Goal: Navigation & Orientation: Find specific page/section

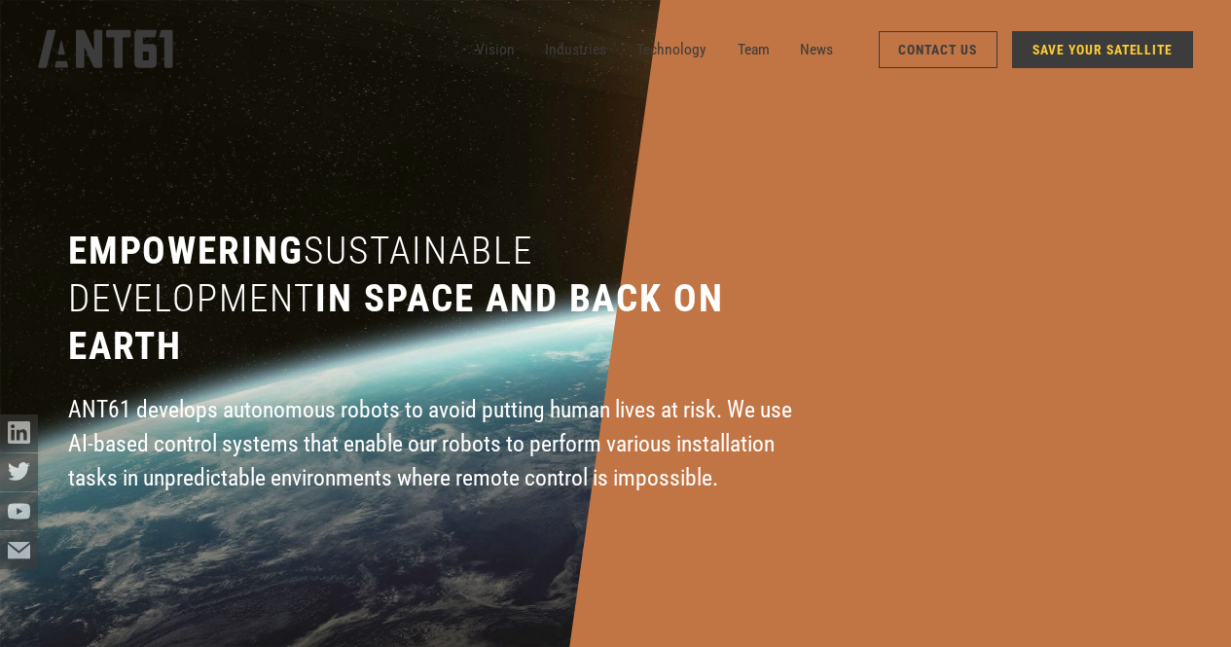
scroll to position [7787, 0]
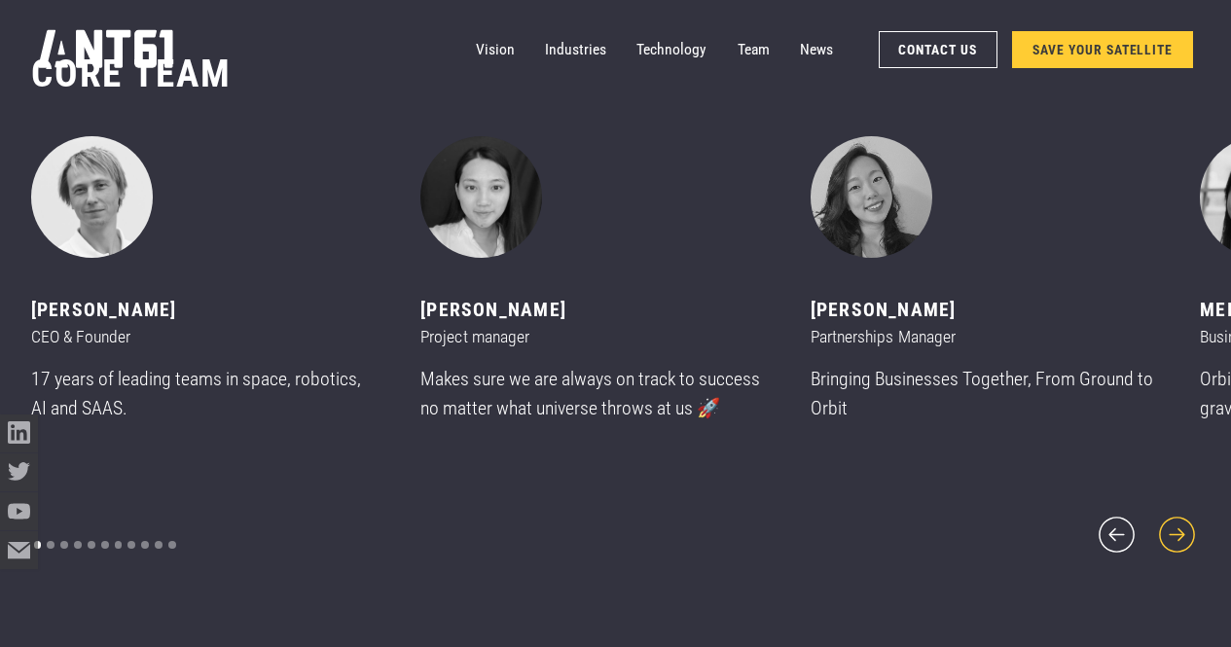
click at [1172, 515] on icon "next slide" at bounding box center [1177, 535] width 46 height 46
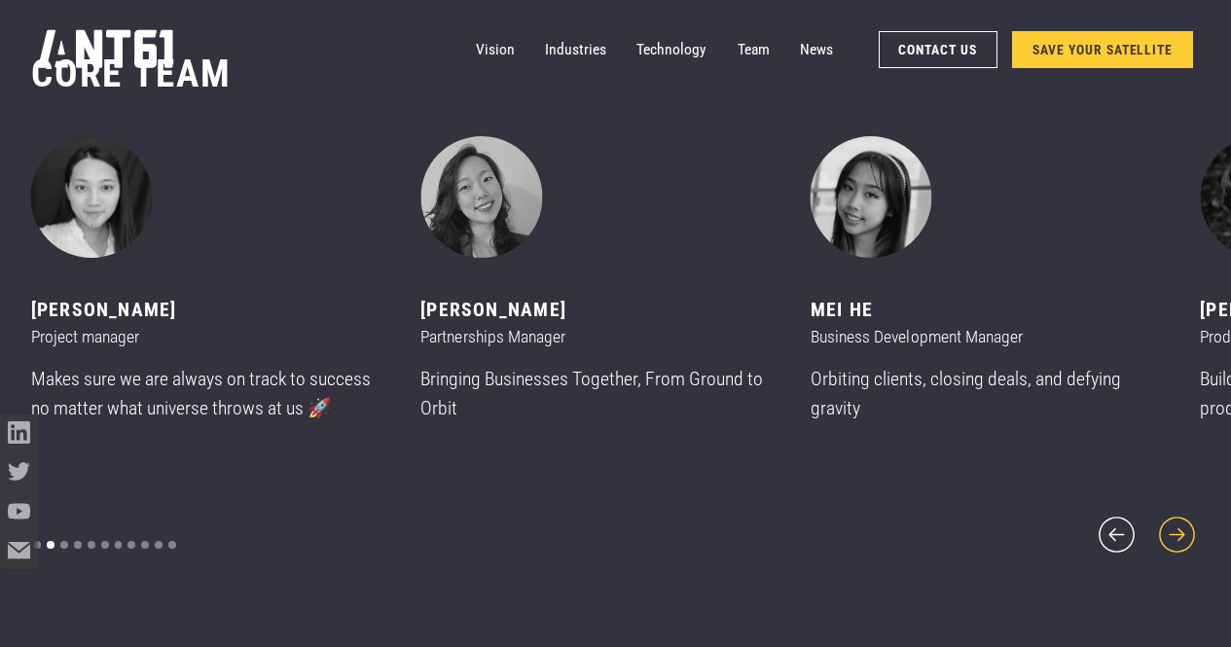
click at [1172, 515] on icon "next slide" at bounding box center [1177, 535] width 46 height 46
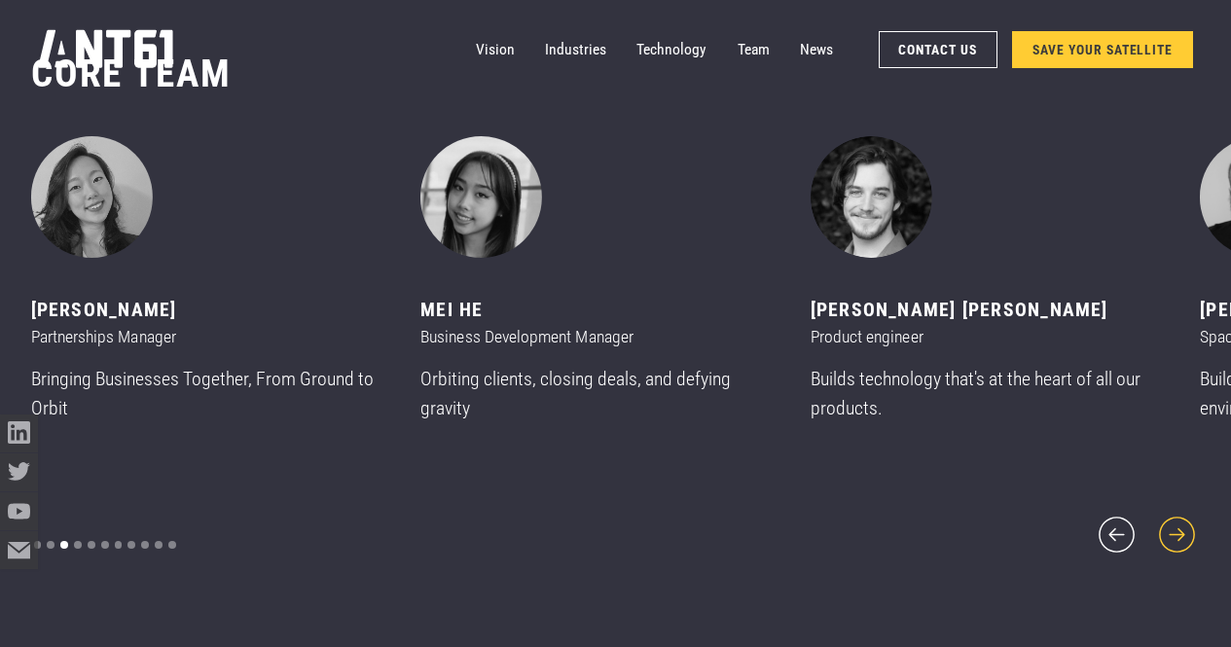
click at [1172, 515] on icon "next slide" at bounding box center [1177, 535] width 46 height 46
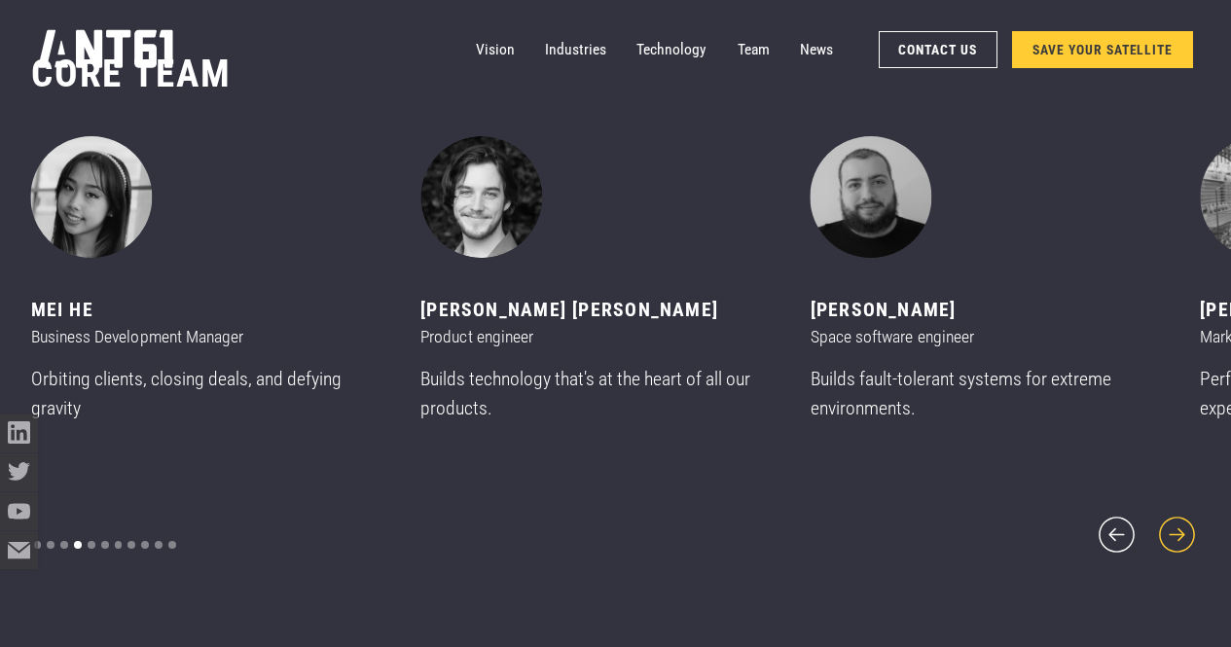
click at [1172, 515] on icon "next slide" at bounding box center [1177, 535] width 46 height 46
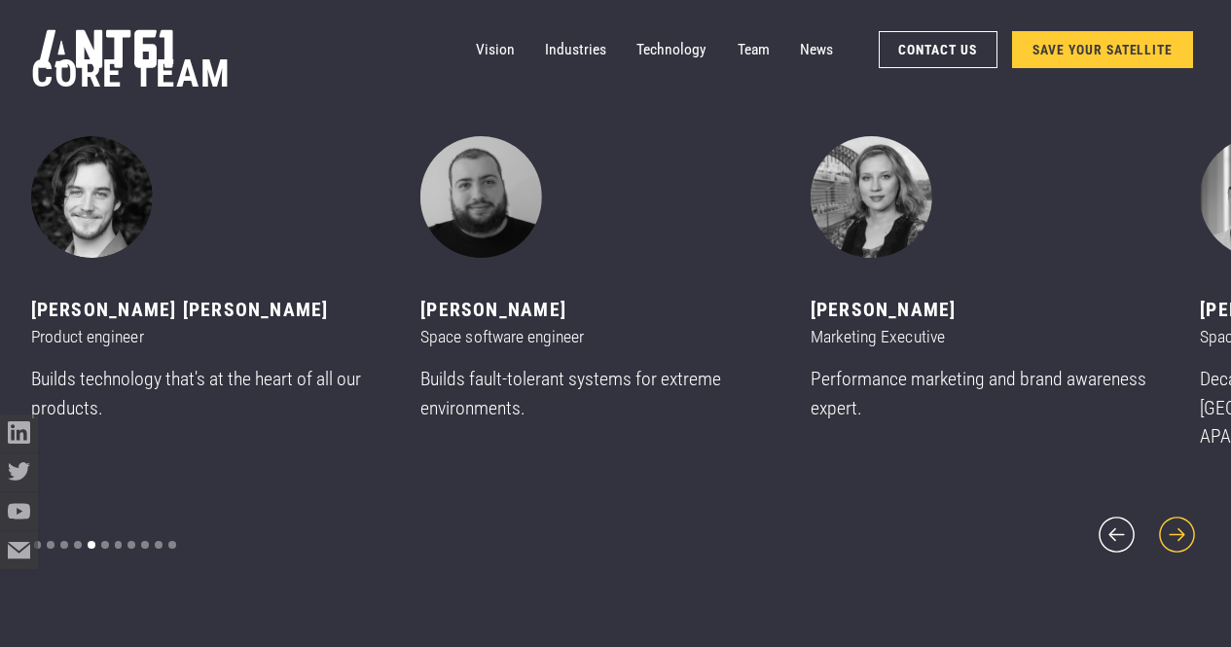
click at [1172, 515] on icon "next slide" at bounding box center [1177, 535] width 46 height 46
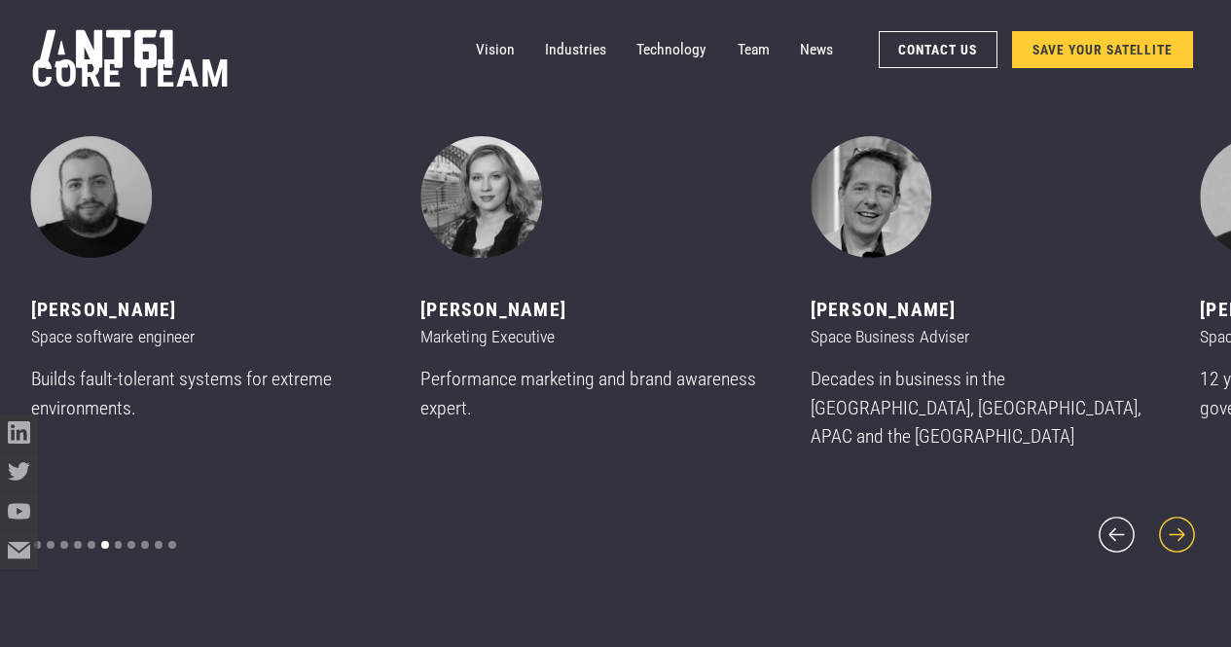
click at [1172, 515] on icon "next slide" at bounding box center [1177, 535] width 46 height 46
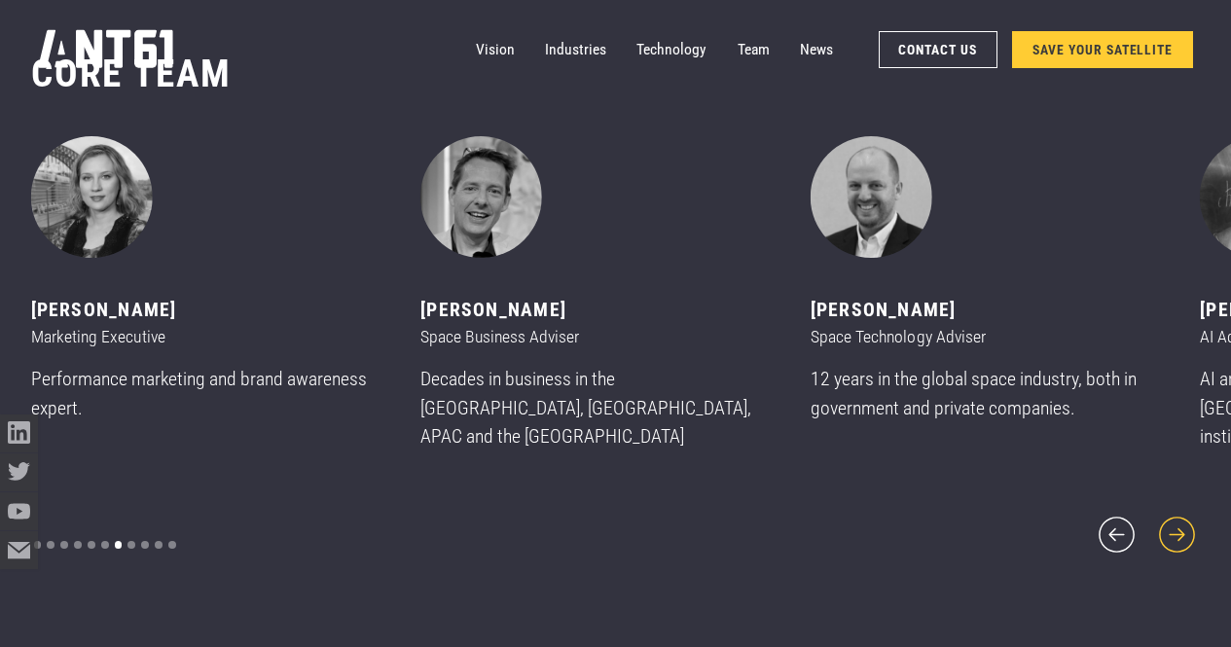
click at [1172, 515] on icon "next slide" at bounding box center [1177, 535] width 46 height 46
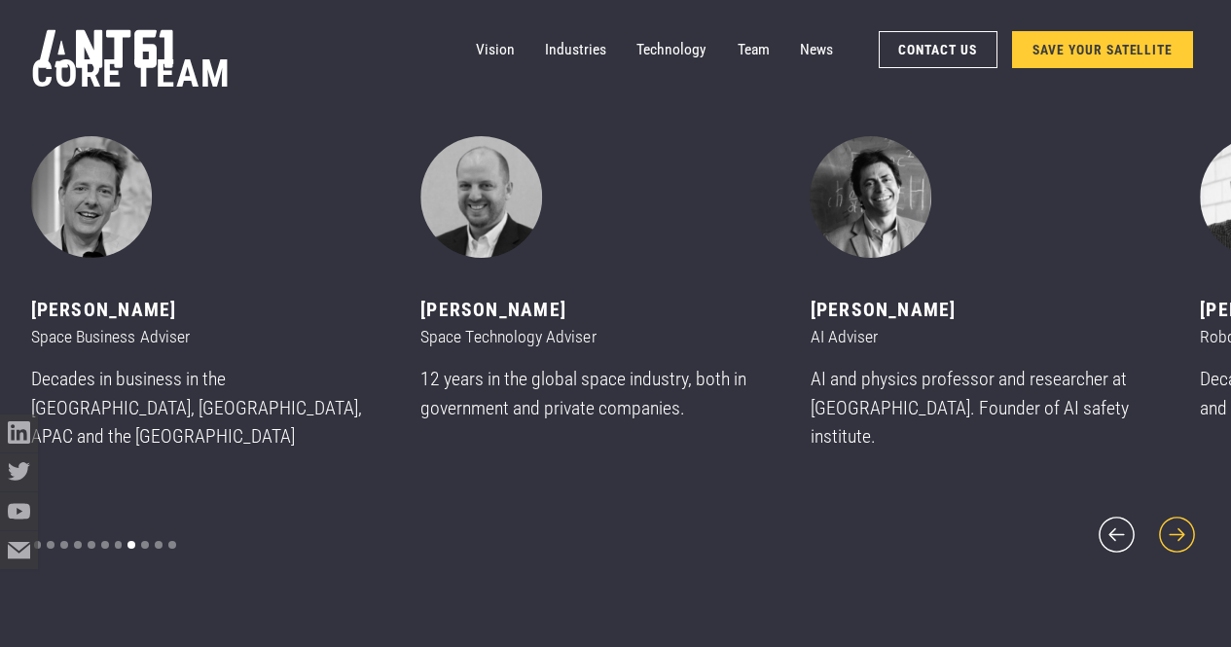
click at [1172, 515] on icon "next slide" at bounding box center [1177, 535] width 46 height 46
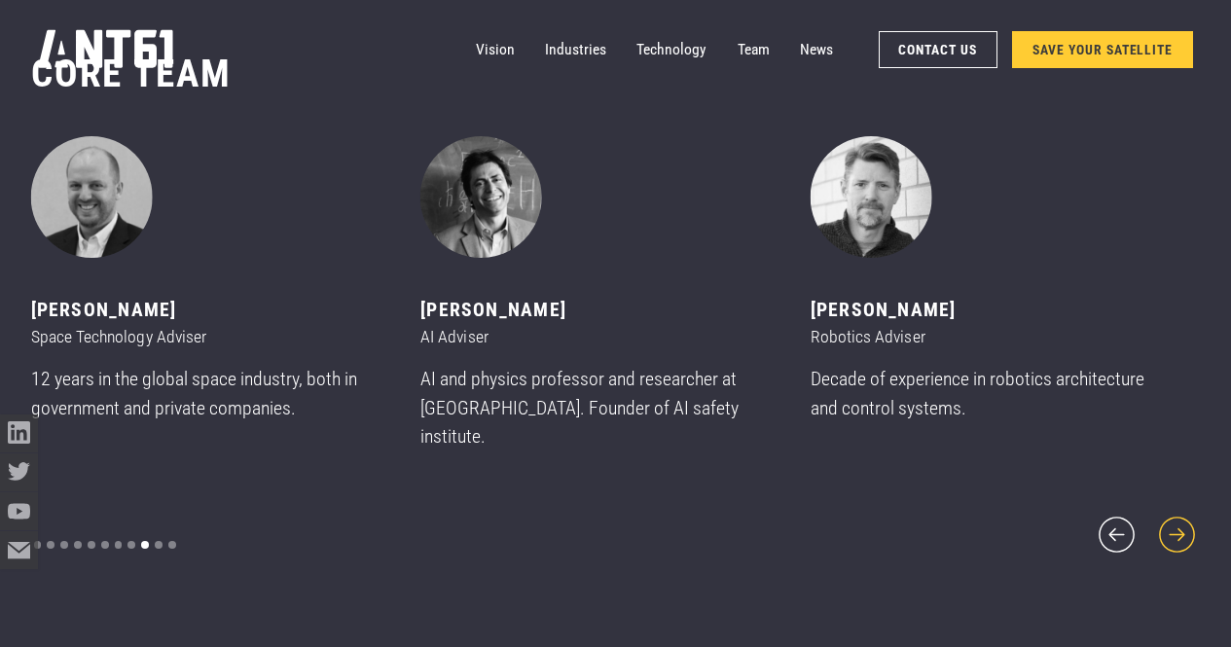
click at [1172, 515] on icon "next slide" at bounding box center [1177, 535] width 46 height 46
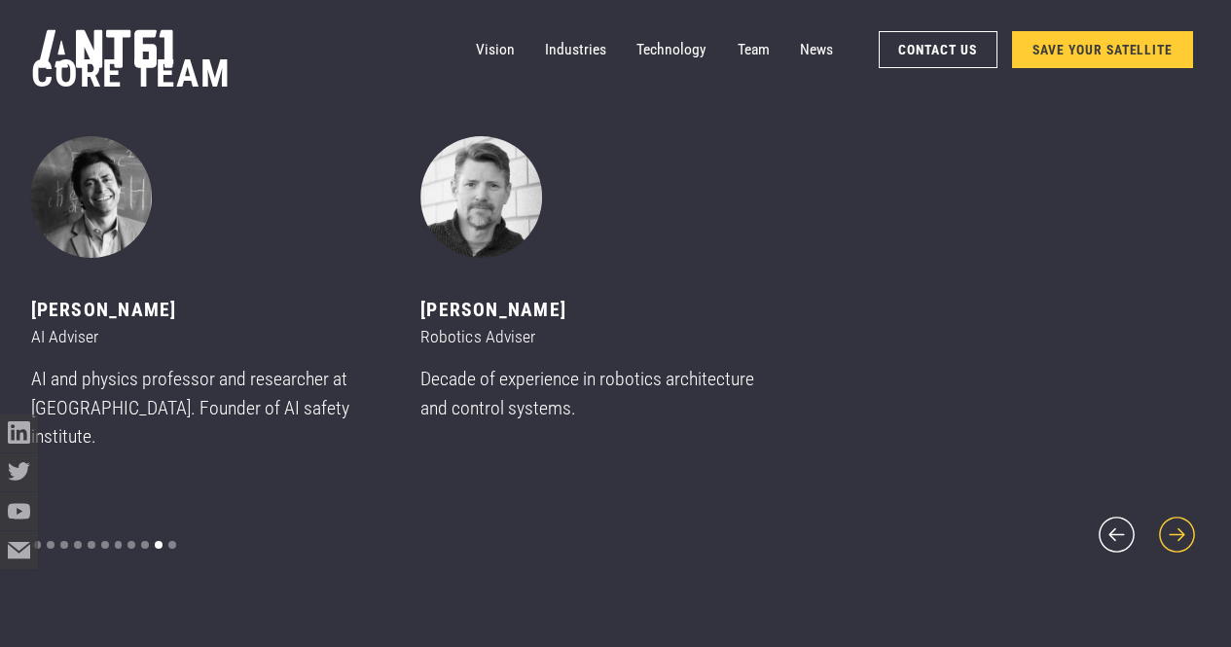
click at [1172, 515] on icon "next slide" at bounding box center [1177, 535] width 46 height 46
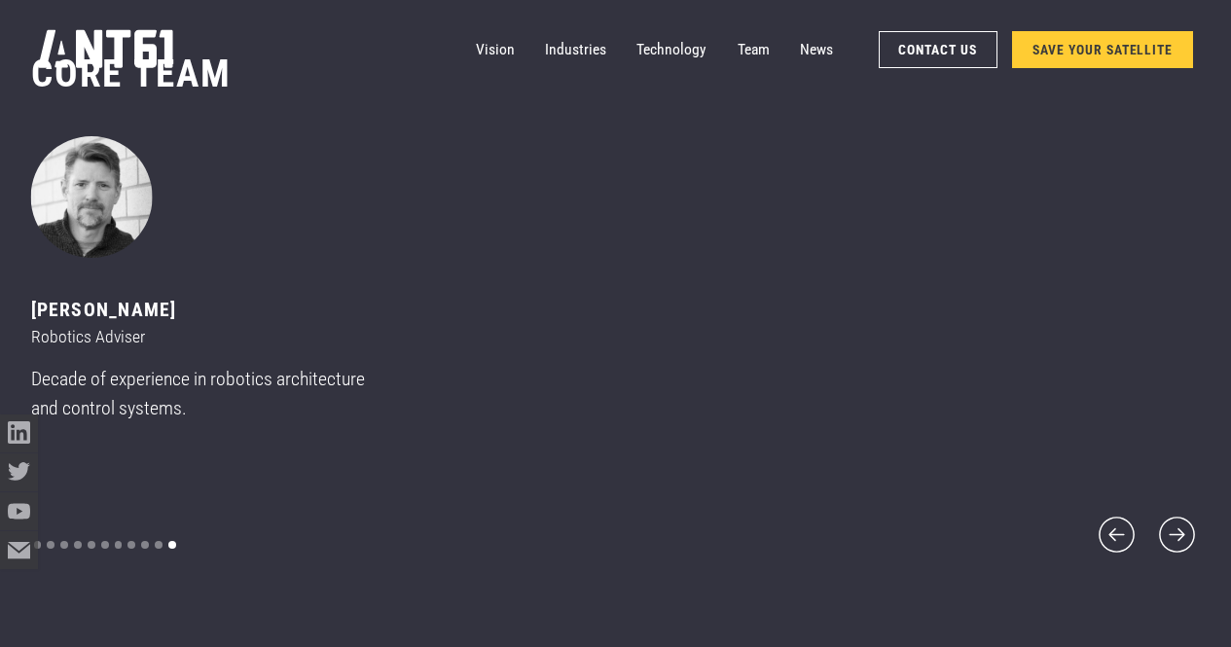
drag, startPoint x: 1048, startPoint y: 529, endPoint x: 949, endPoint y: 230, distance: 315.8
click at [1034, 508] on div "Mikhail asavkin CEO & Founder 17 years of leading teams in space, robotics, AI …" at bounding box center [616, 346] width 1170 height 421
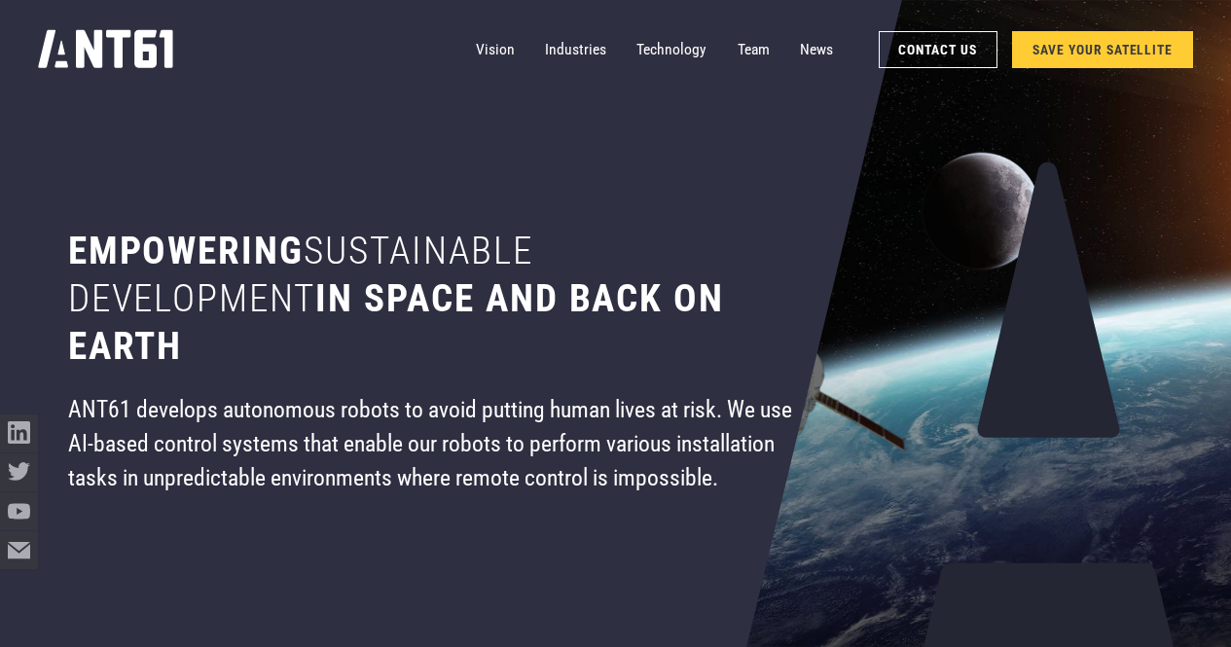
click at [639, 227] on div "Empowering sustainable development in space and back on earth ANT61 develops au…" at bounding box center [435, 323] width 857 height 647
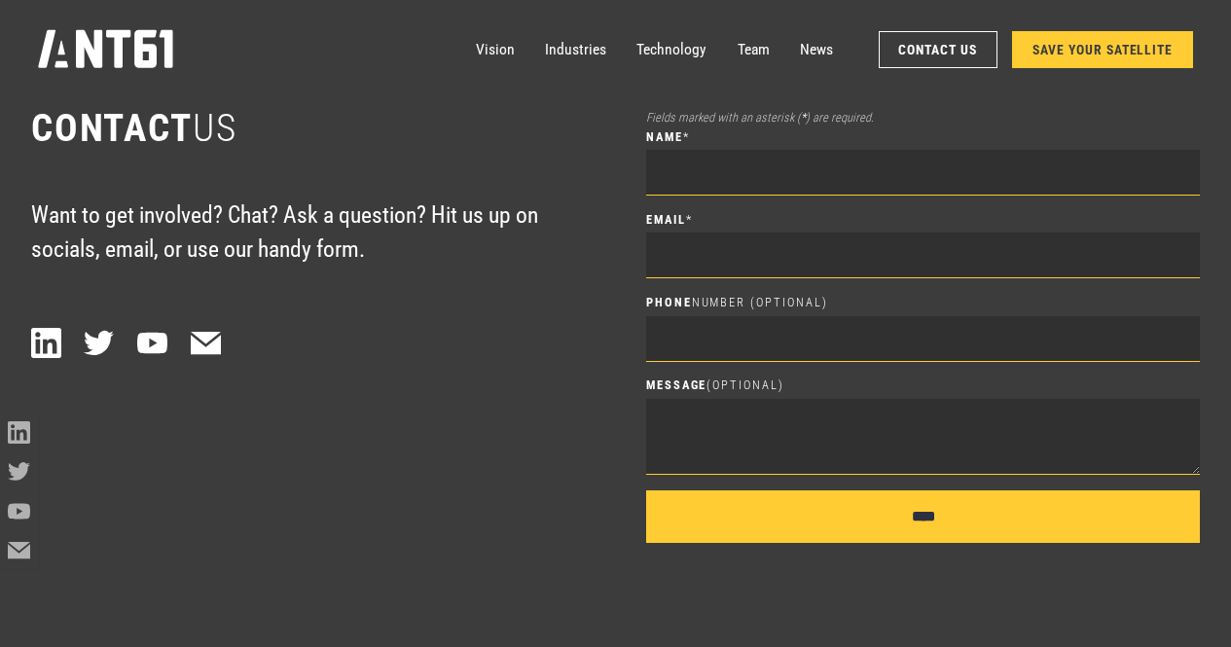
scroll to position [9174, 0]
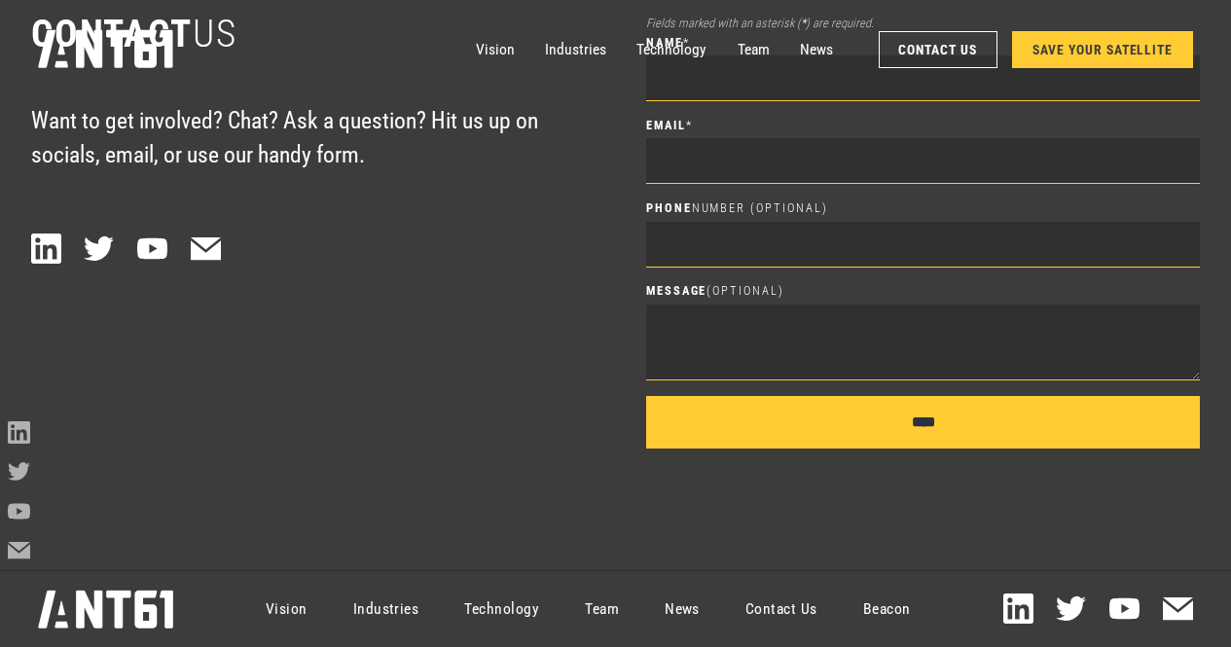
click at [1124, 49] on link "SAVE YOUR SATELLITE" at bounding box center [1102, 49] width 181 height 37
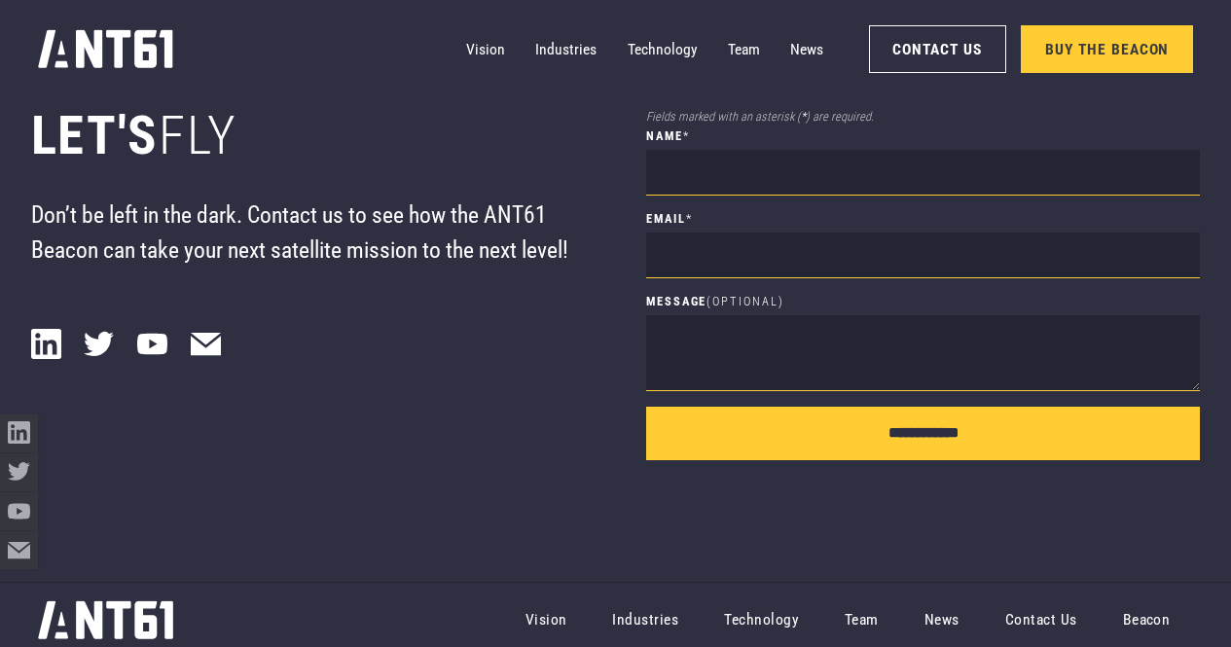
scroll to position [12595, 0]
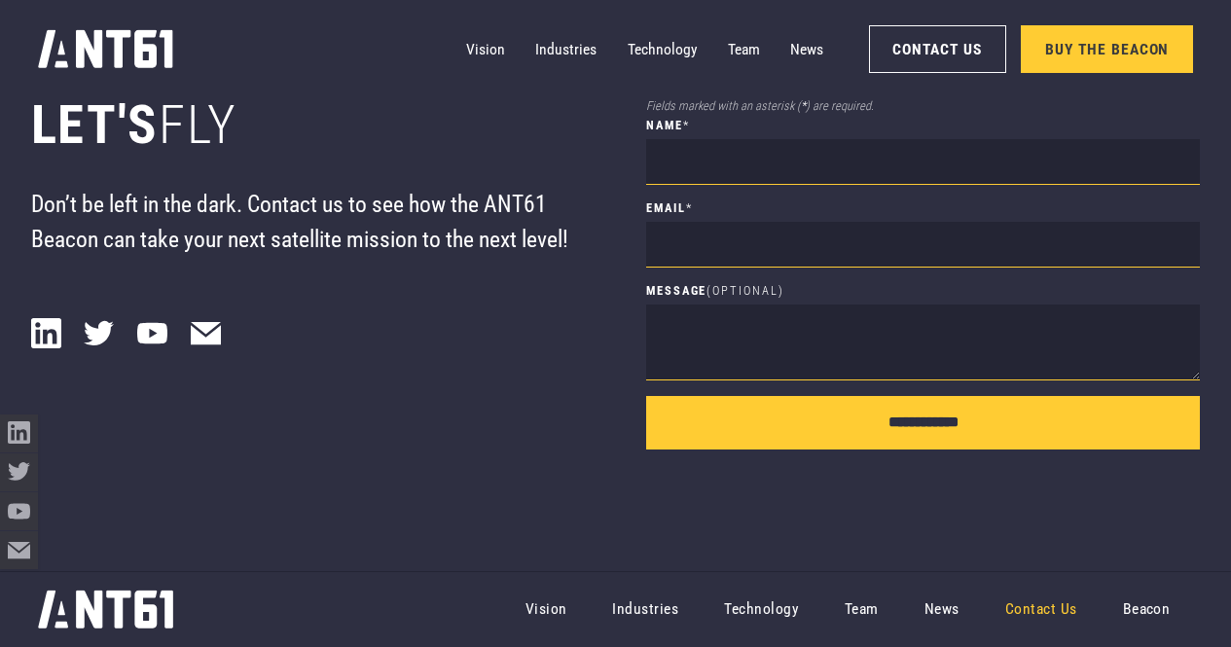
click at [1023, 594] on link "Contact Us" at bounding box center [1041, 609] width 118 height 68
click at [1025, 596] on link "Contact Us" at bounding box center [1041, 609] width 118 height 68
click at [552, 605] on link "Vision" at bounding box center [546, 609] width 88 height 68
click at [79, 33] on icon "home" at bounding box center [105, 49] width 134 height 38
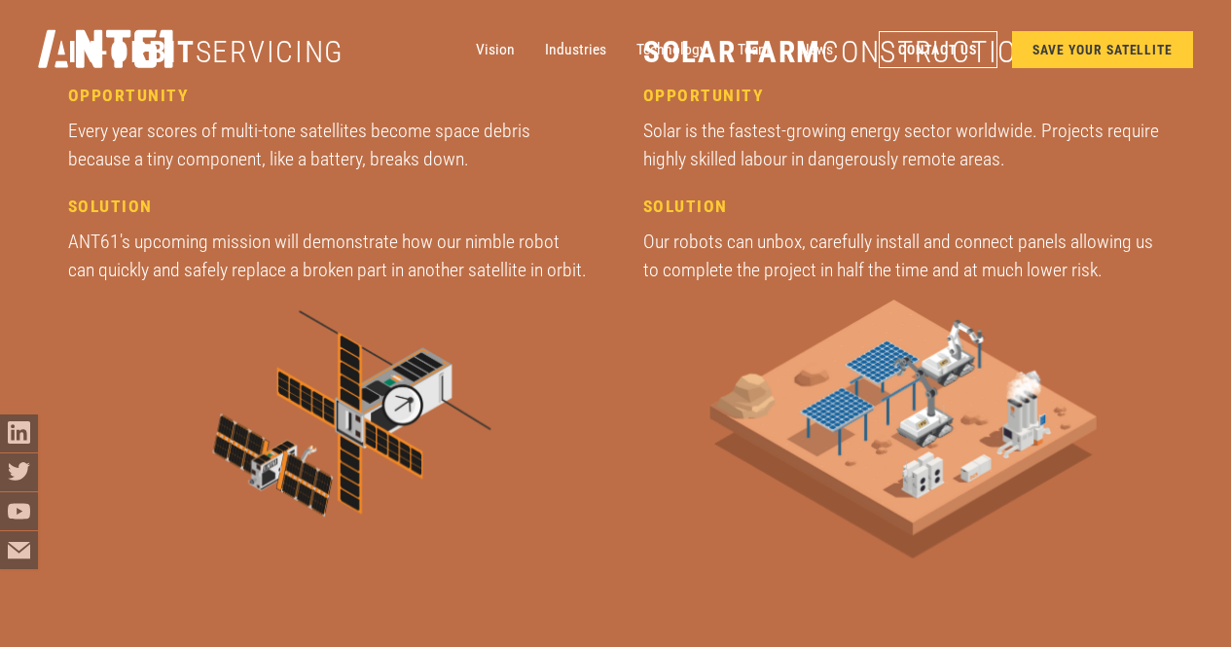
scroll to position [2557, 0]
